Goal: Information Seeking & Learning: Learn about a topic

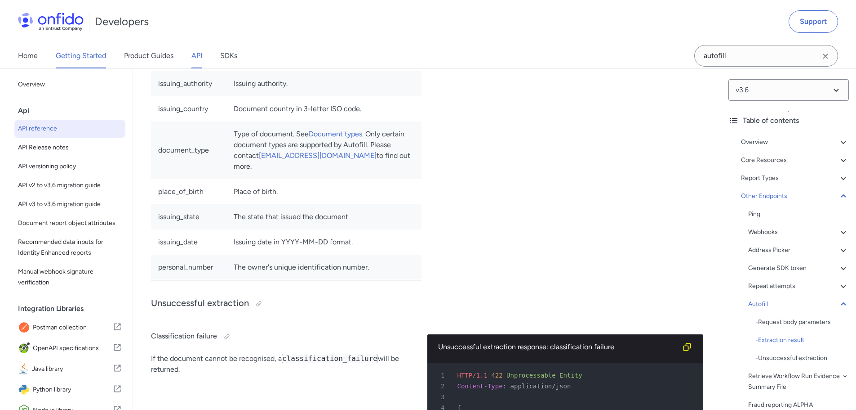
click at [72, 54] on link "Getting Started" at bounding box center [81, 55] width 50 height 25
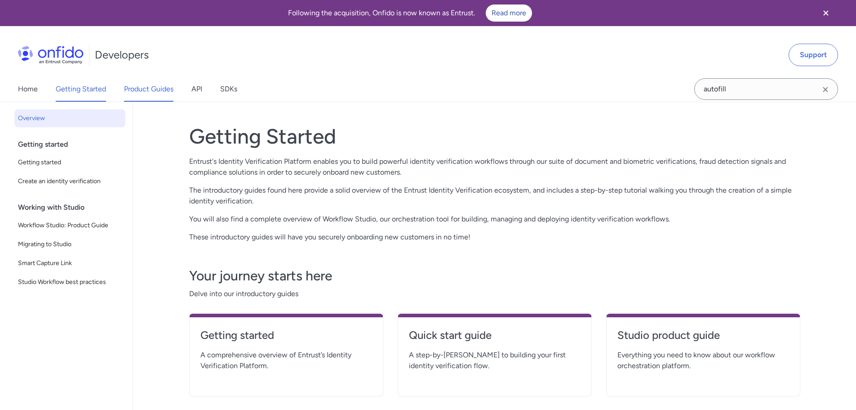
click at [132, 92] on link "Product Guides" at bounding box center [148, 88] width 49 height 25
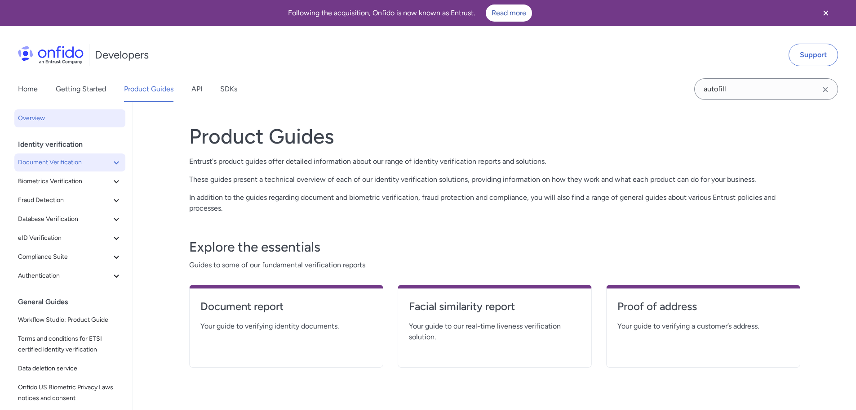
click at [78, 165] on span "Document Verification" at bounding box center [64, 162] width 93 height 11
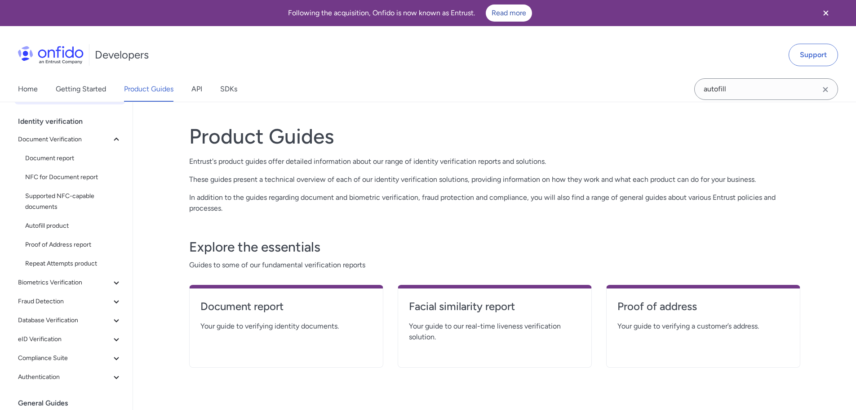
scroll to position [45, 0]
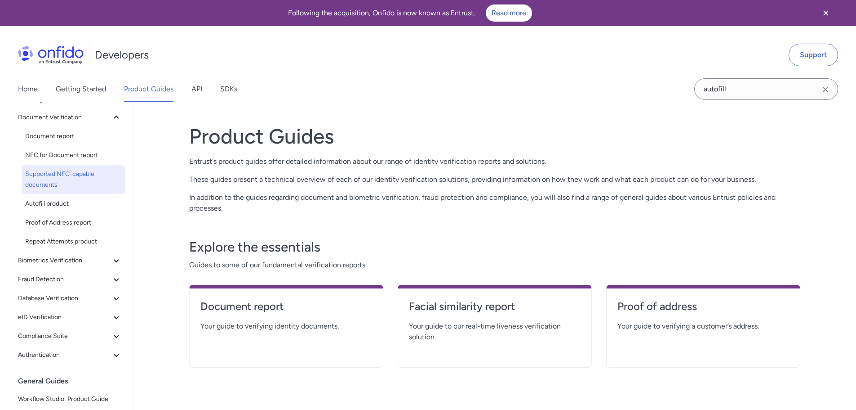
click at [76, 182] on span "Supported NFC-capable documents" at bounding box center [73, 180] width 97 height 22
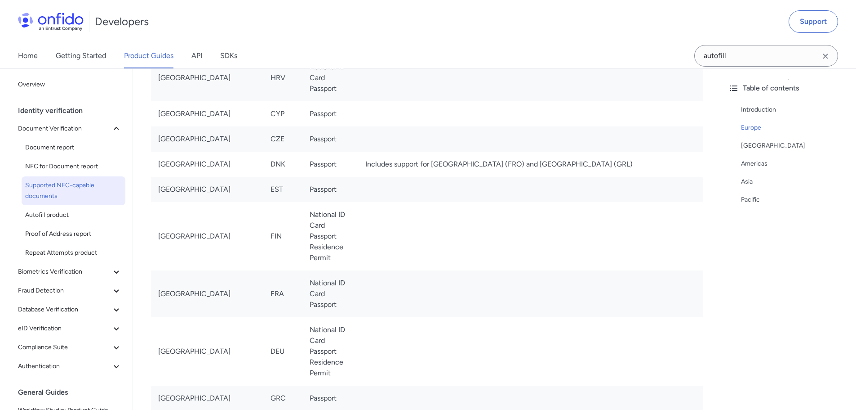
scroll to position [450, 0]
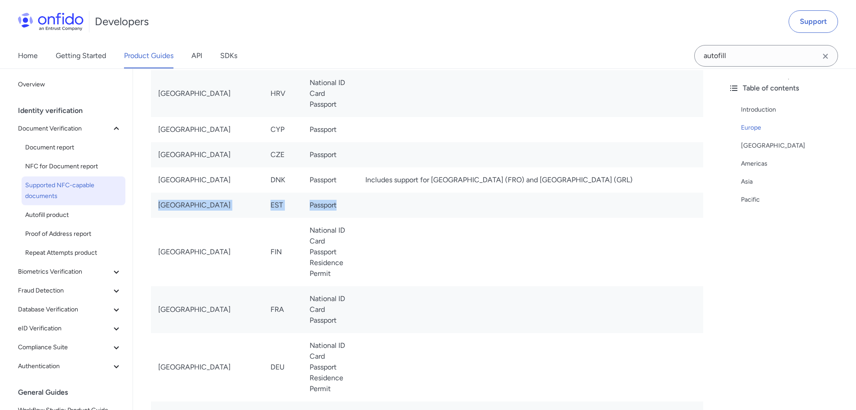
drag, startPoint x: 157, startPoint y: 214, endPoint x: 507, endPoint y: 215, distance: 350.2
click at [507, 215] on tr "Estonia EST Passport" at bounding box center [427, 204] width 552 height 25
click at [522, 218] on td at bounding box center [530, 204] width 345 height 25
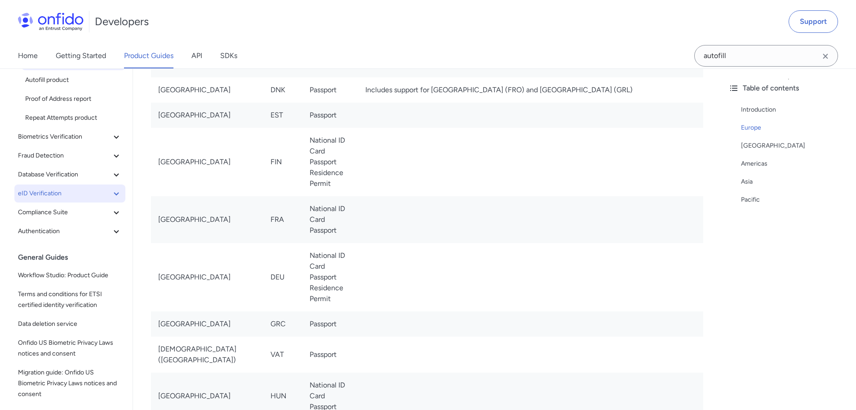
scroll to position [0, 0]
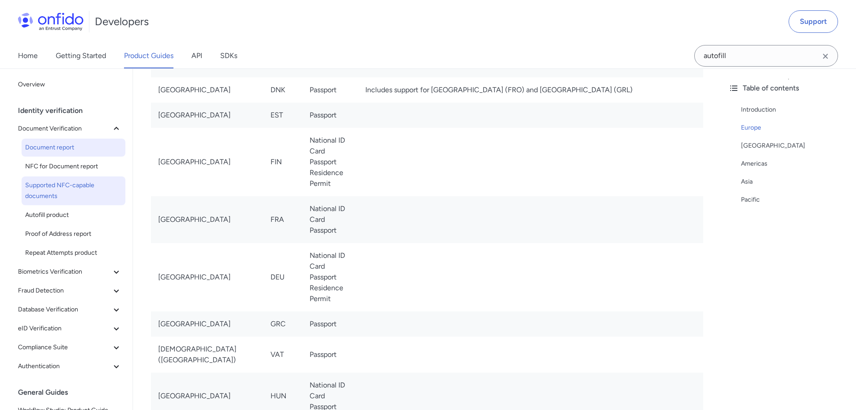
click at [53, 144] on span "Document report" at bounding box center [73, 147] width 97 height 11
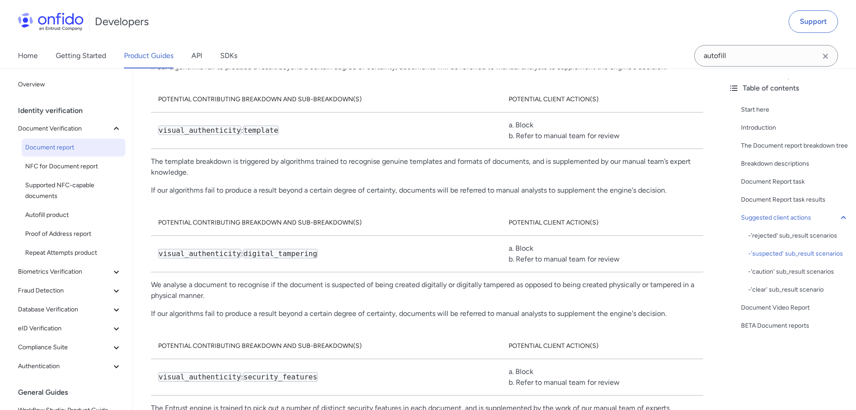
scroll to position [5799, 0]
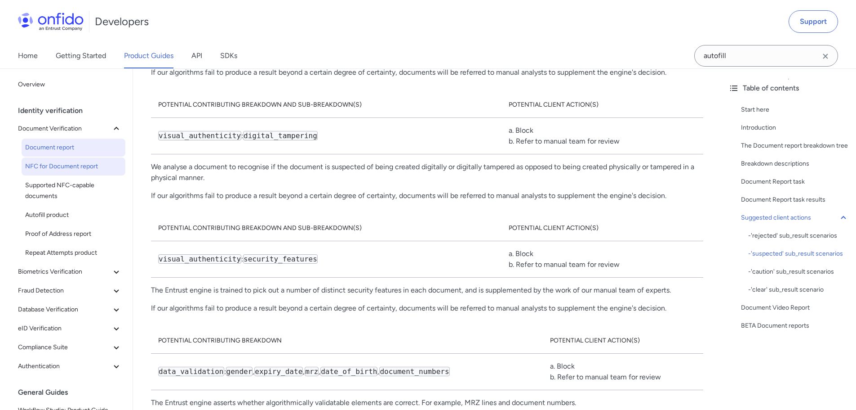
click at [48, 169] on span "NFC for Document report" at bounding box center [73, 166] width 97 height 11
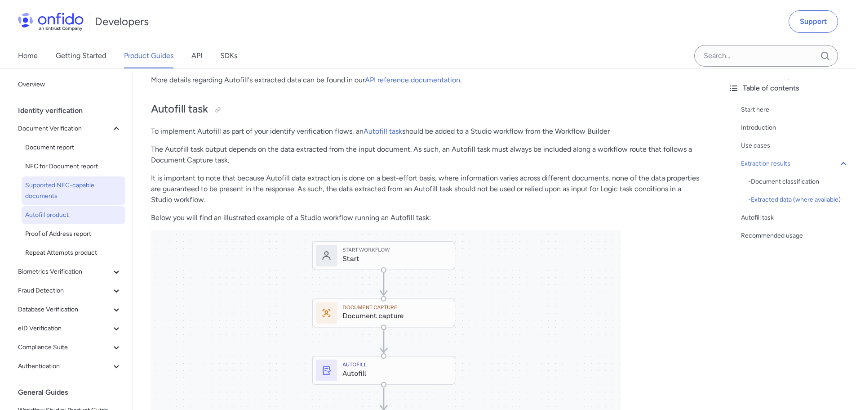
scroll to position [989, 0]
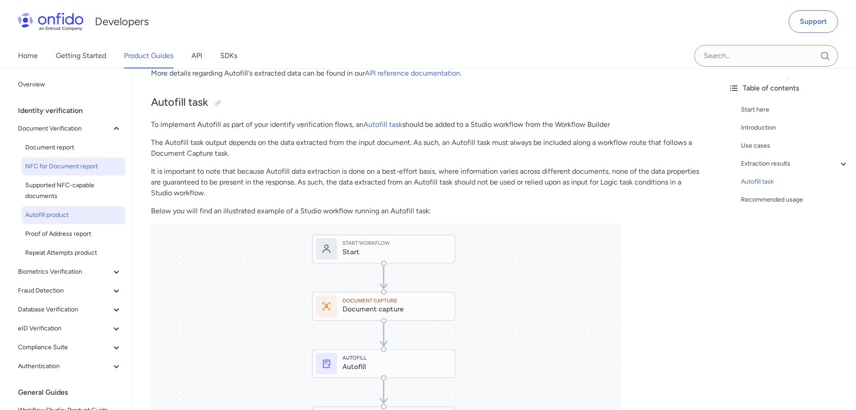
click at [53, 165] on span "NFC for Document report" at bounding box center [73, 166] width 97 height 11
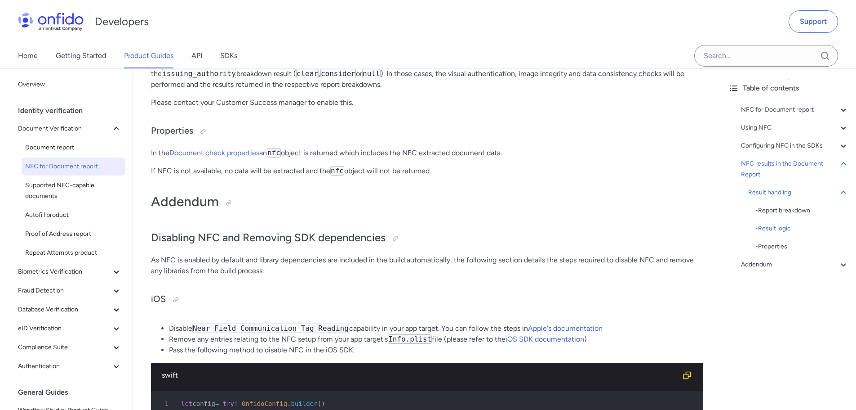
scroll to position [4990, 0]
